Goal: Task Accomplishment & Management: Use online tool/utility

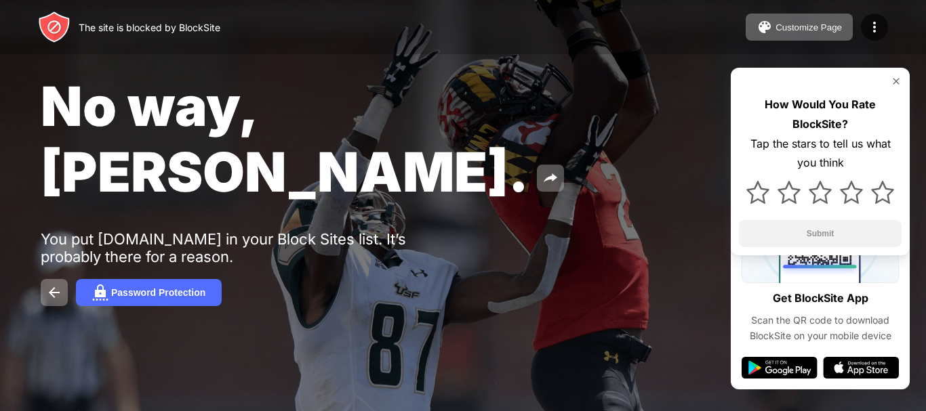
click at [895, 79] on img at bounding box center [896, 81] width 11 height 11
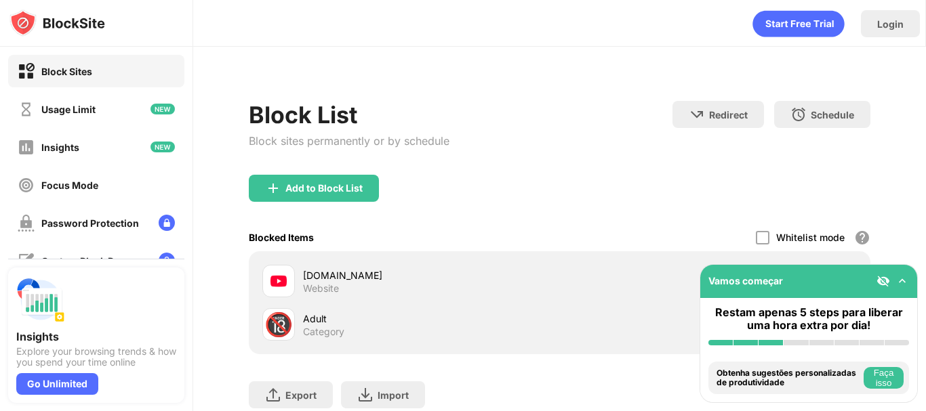
click at [902, 280] on img at bounding box center [902, 281] width 14 height 14
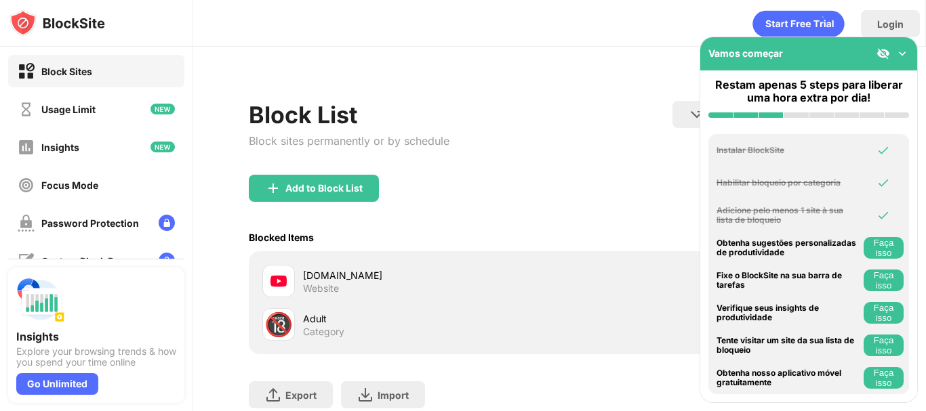
click at [584, 290] on div "youtube.com Website" at bounding box center [559, 281] width 605 height 43
click at [543, 214] on div "Add to Block List" at bounding box center [560, 199] width 622 height 49
click at [898, 53] on img at bounding box center [902, 54] width 14 height 14
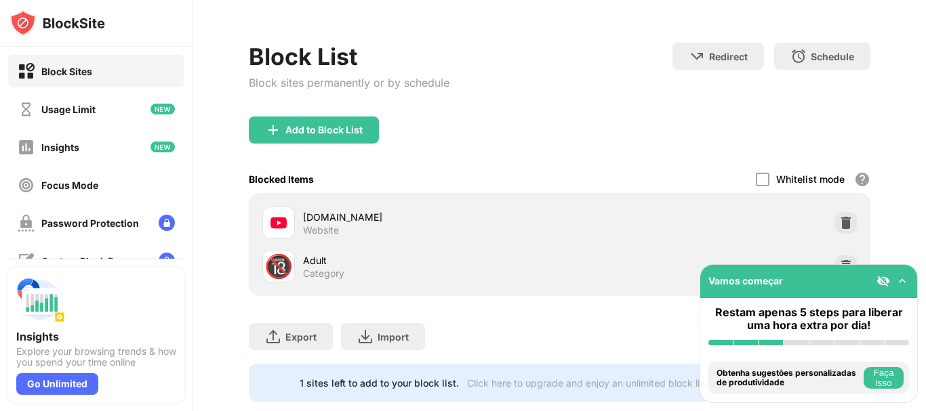
scroll to position [73, 0]
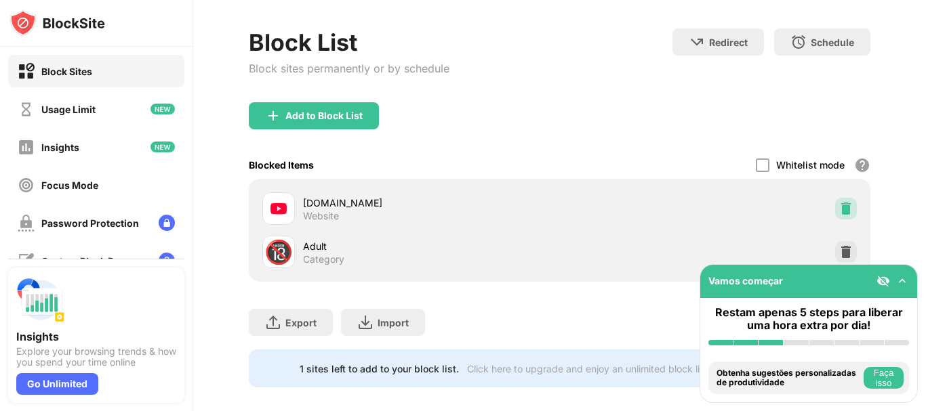
click at [835, 201] on div at bounding box center [846, 209] width 22 height 22
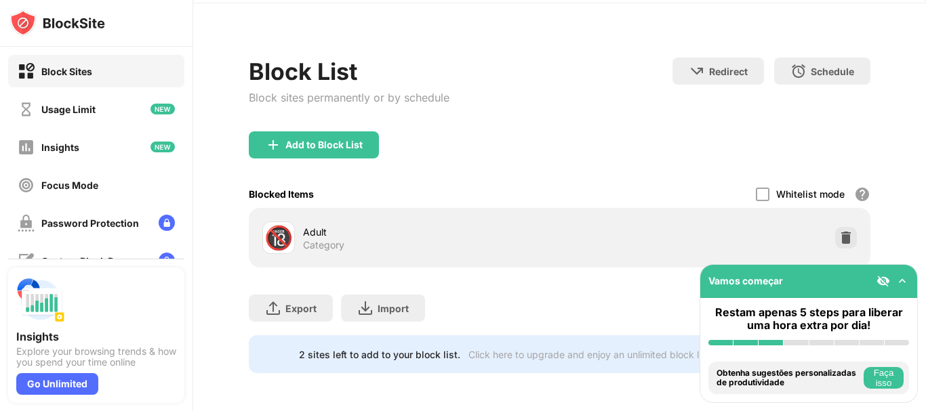
scroll to position [54, 0]
